Goal: Navigation & Orientation: Find specific page/section

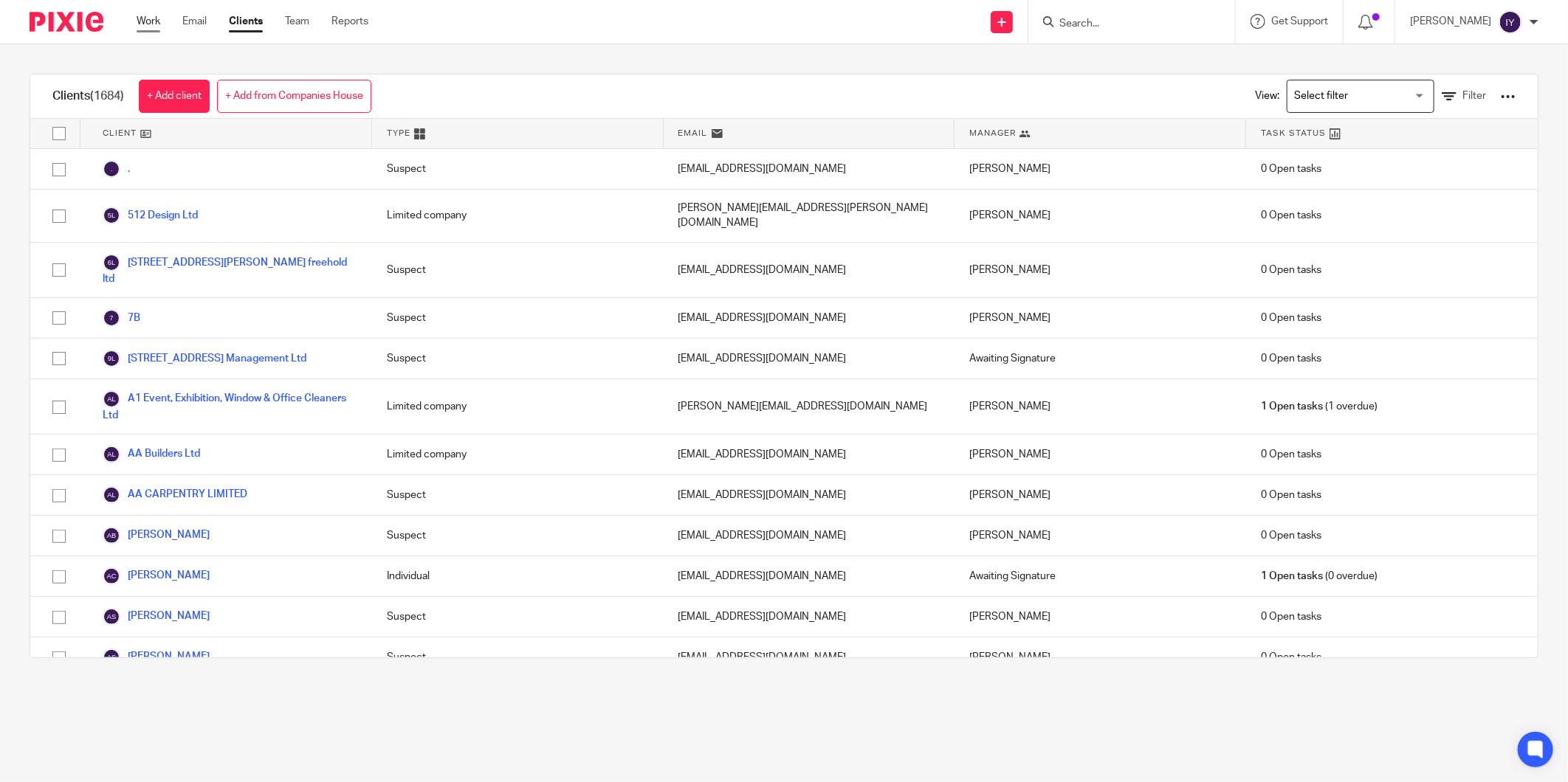
click at [152, 26] on link "Work" at bounding box center [148, 21] width 24 height 14
